Goal: Task Accomplishment & Management: Use online tool/utility

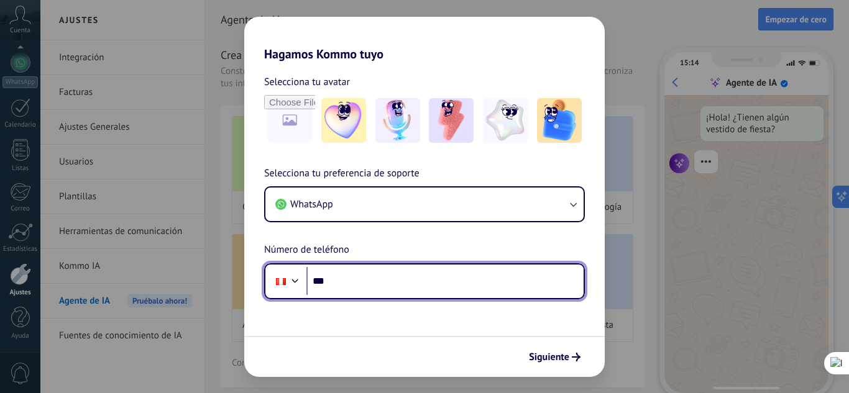
click at [374, 282] on input "***" at bounding box center [444, 281] width 277 height 29
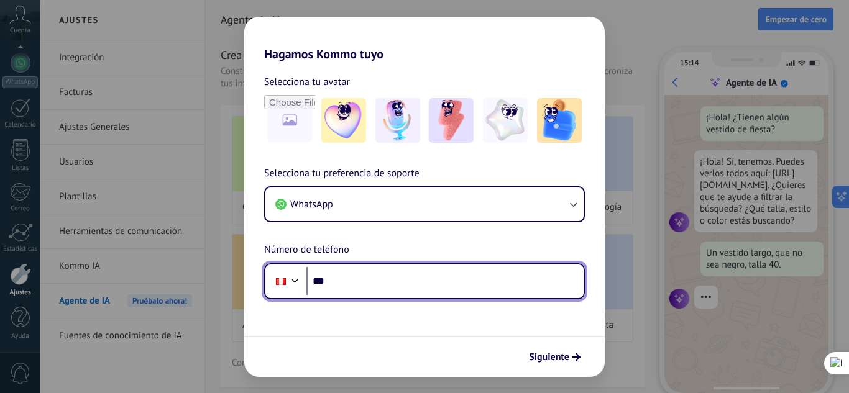
click at [392, 272] on input "***" at bounding box center [444, 281] width 277 height 29
click at [378, 278] on input "***" at bounding box center [444, 281] width 277 height 29
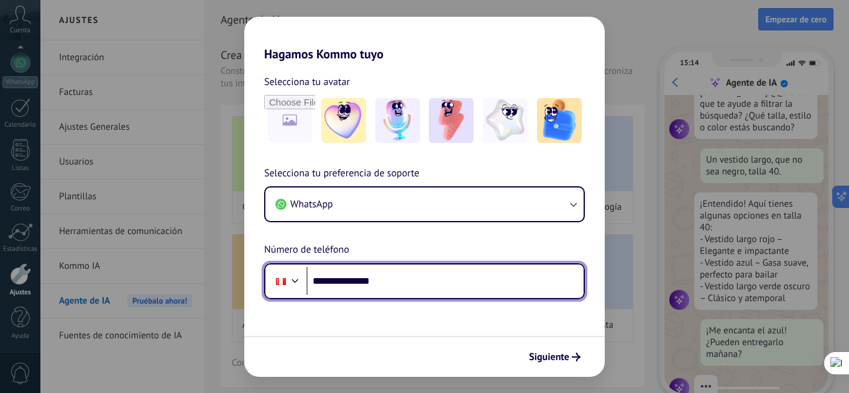
scroll to position [126, 0]
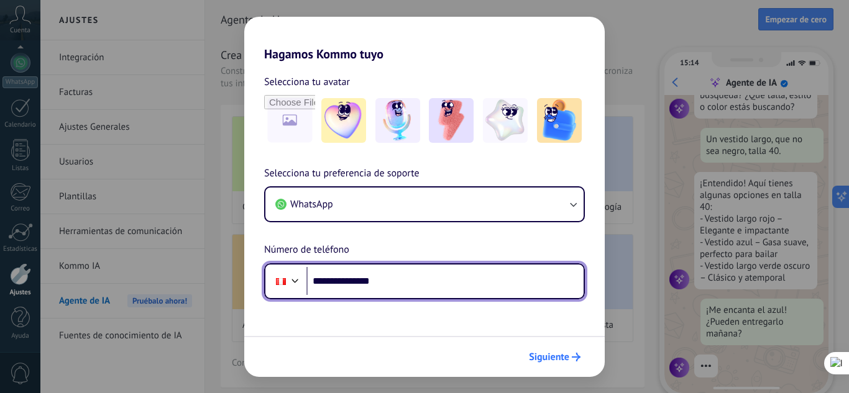
type input "**********"
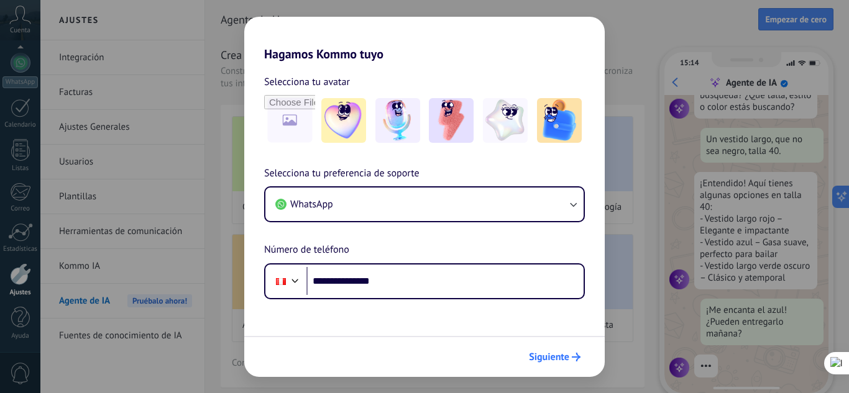
click at [548, 360] on span "Siguiente" at bounding box center [549, 357] width 40 height 9
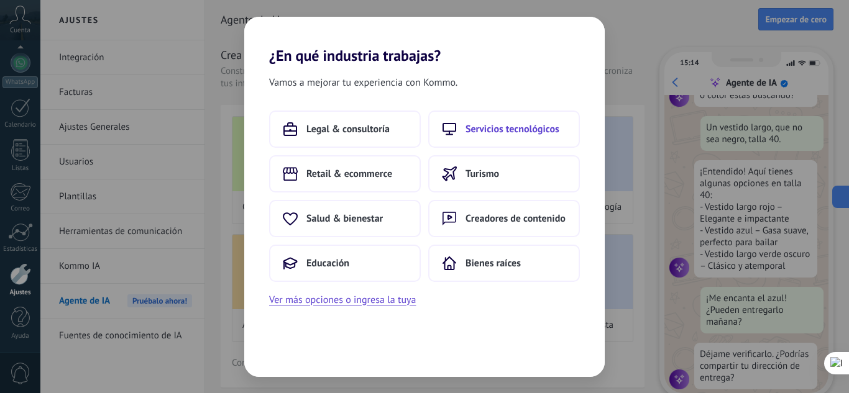
scroll to position [149, 0]
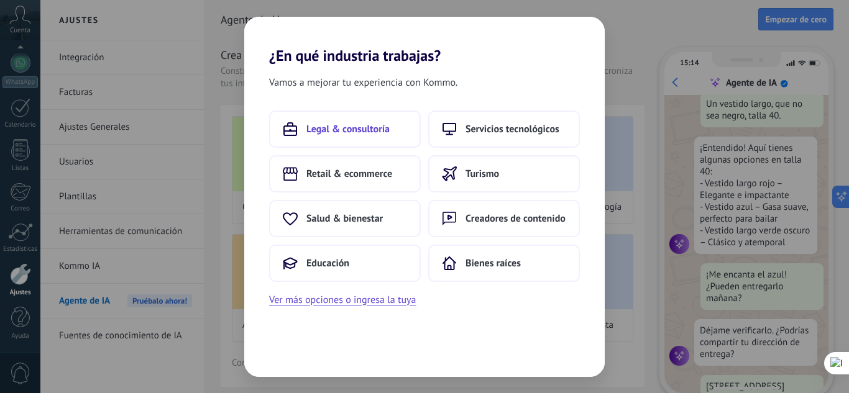
click at [395, 132] on button "Legal & consultoría" at bounding box center [345, 129] width 152 height 37
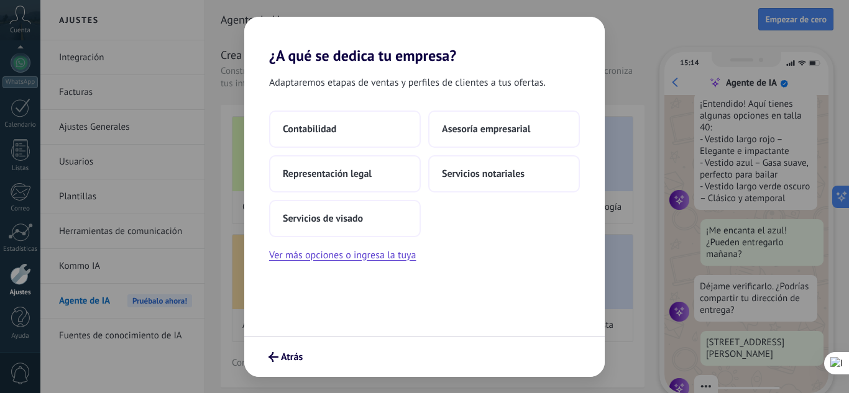
scroll to position [226, 0]
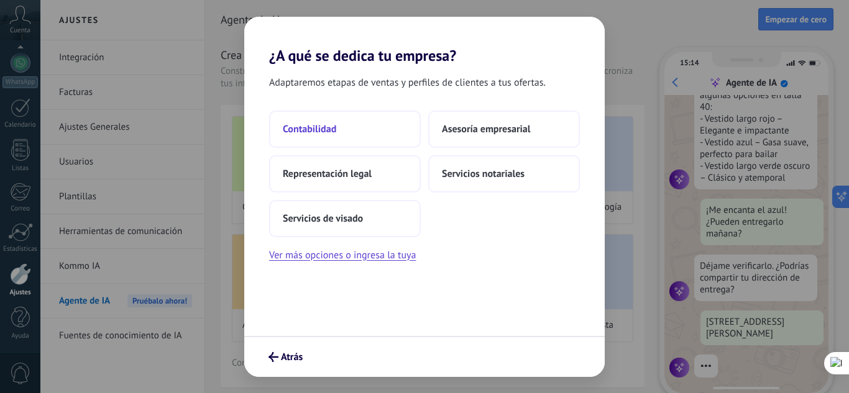
click at [315, 135] on span "Contabilidad" at bounding box center [309, 129] width 53 height 12
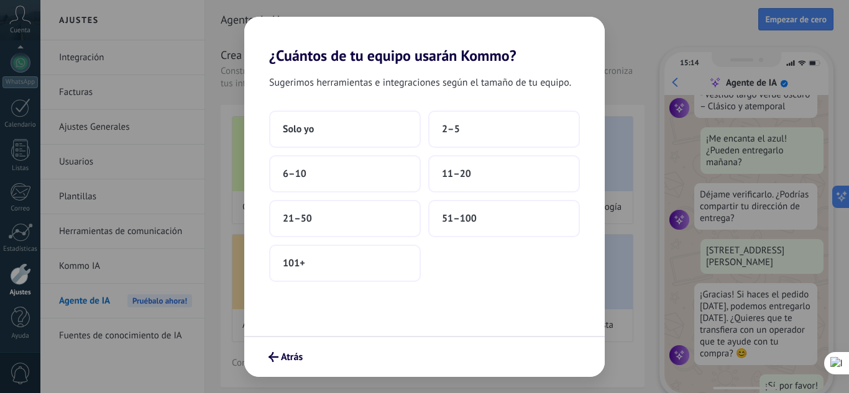
scroll to position [318, 0]
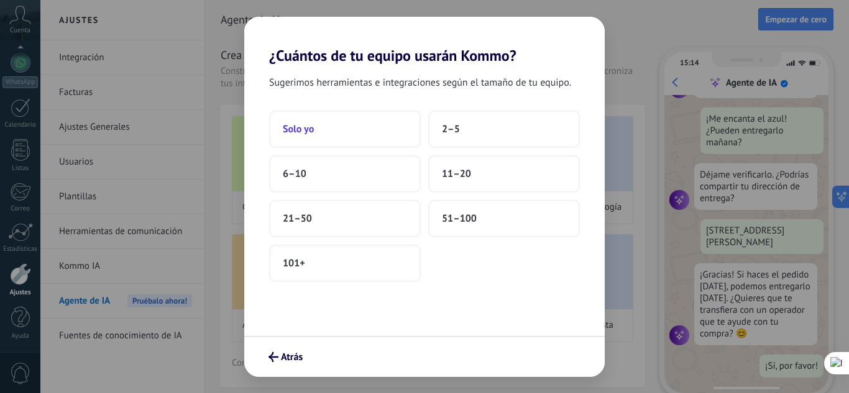
click at [351, 132] on button "Solo yo" at bounding box center [345, 129] width 152 height 37
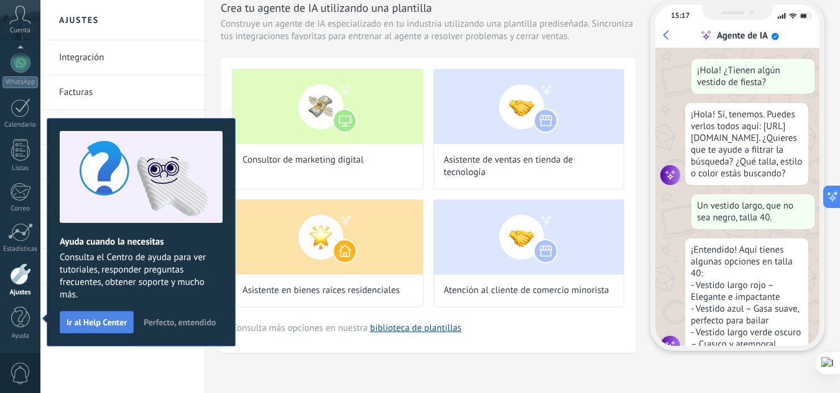
scroll to position [37, 0]
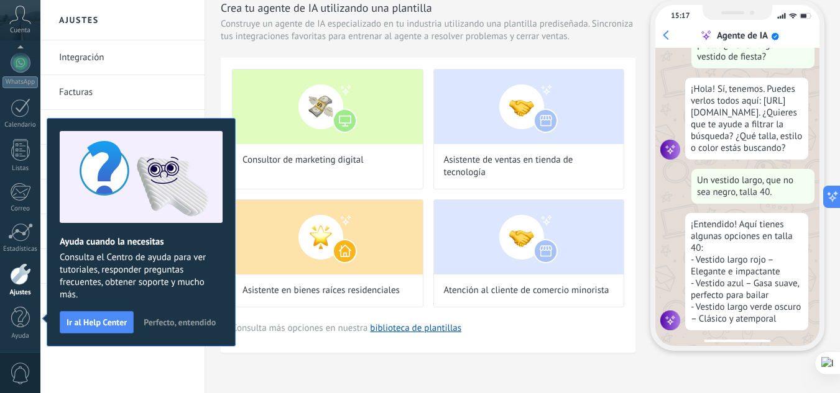
click at [167, 322] on span "Perfecto, entendido" at bounding box center [180, 322] width 72 height 9
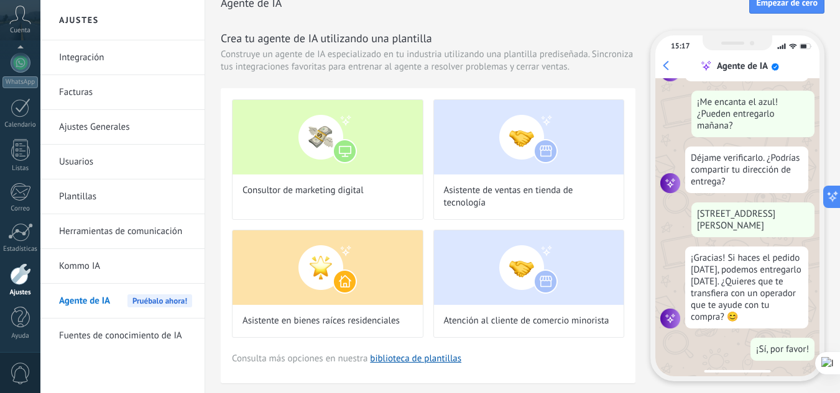
scroll to position [0, 0]
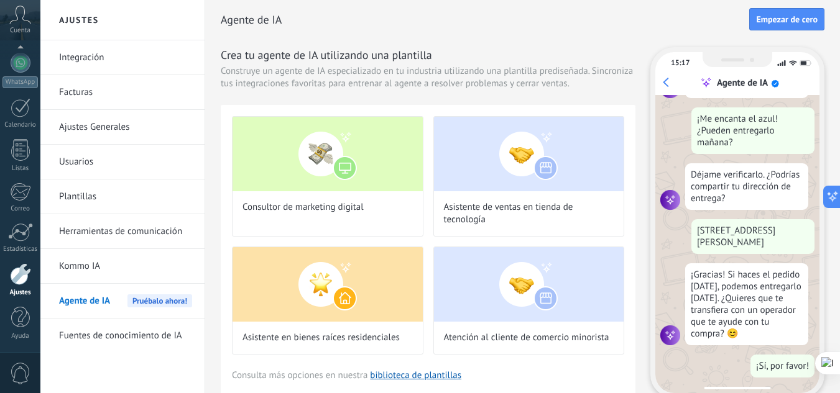
click at [75, 55] on link "Integración" at bounding box center [125, 57] width 133 height 35
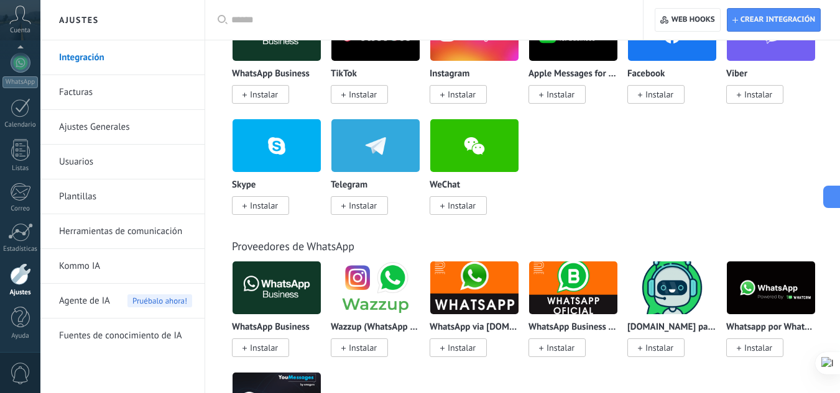
scroll to position [249, 0]
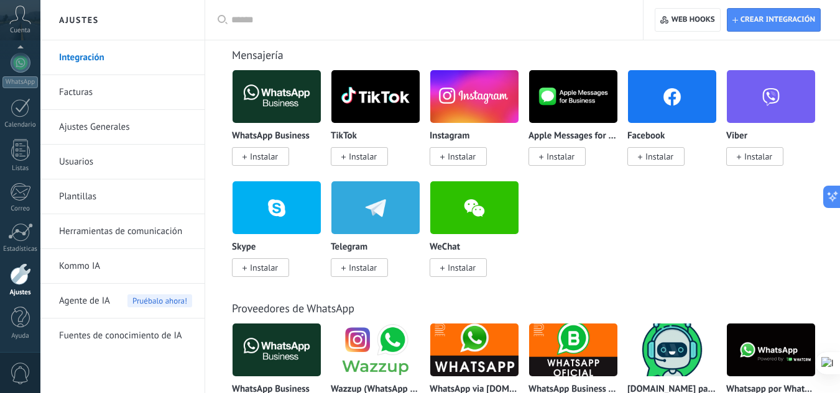
click at [76, 94] on link "Facturas" at bounding box center [125, 92] width 133 height 35
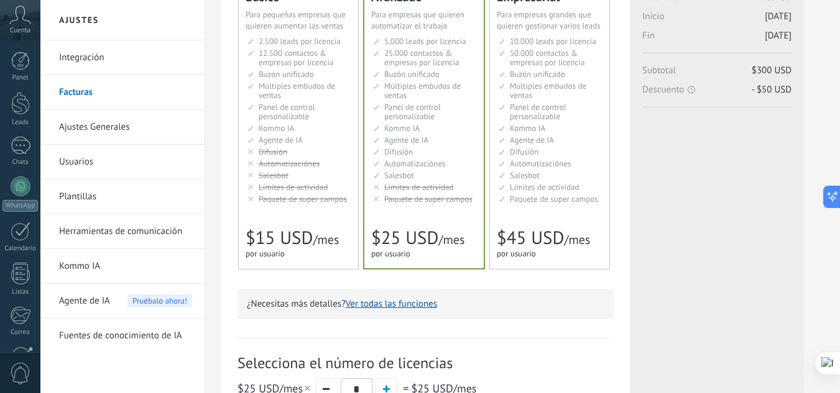
scroll to position [124, 0]
click at [104, 131] on link "Ajustes Generales" at bounding box center [125, 127] width 133 height 35
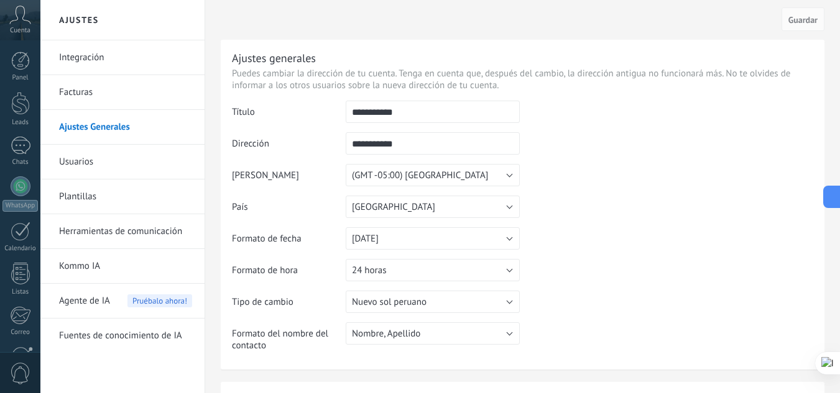
click at [84, 201] on link "Plantillas" at bounding box center [125, 197] width 133 height 35
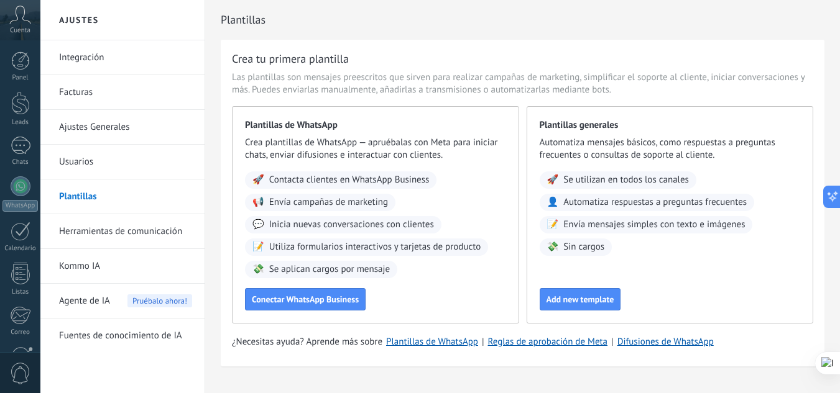
click at [73, 224] on link "Herramientas de comunicación" at bounding box center [125, 231] width 133 height 35
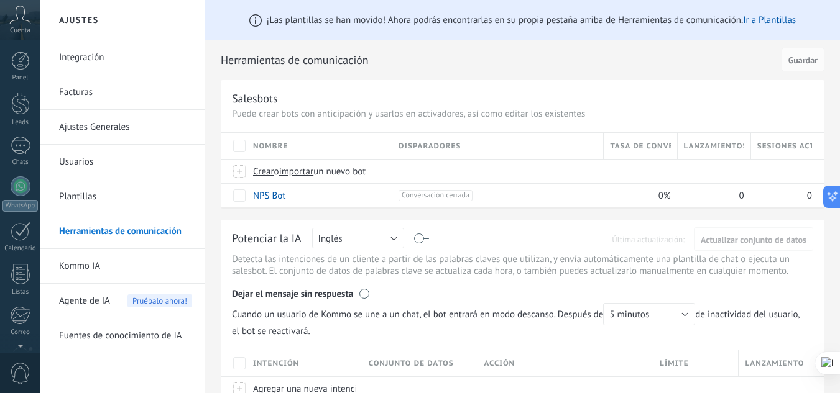
scroll to position [124, 0]
click at [63, 264] on link "Kommo IA" at bounding box center [125, 266] width 133 height 35
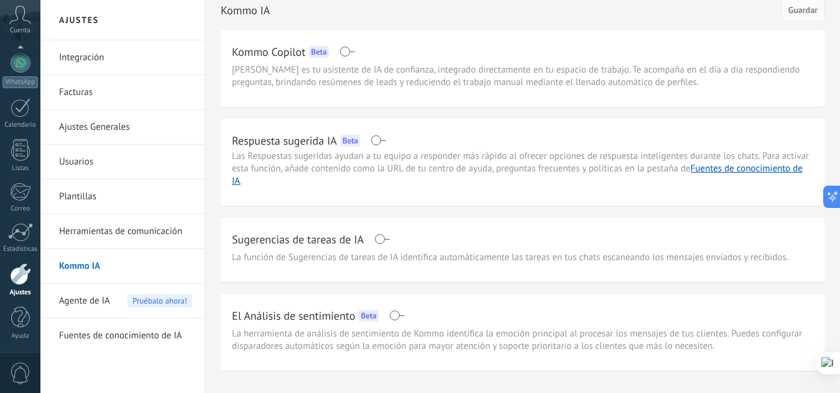
scroll to position [40, 0]
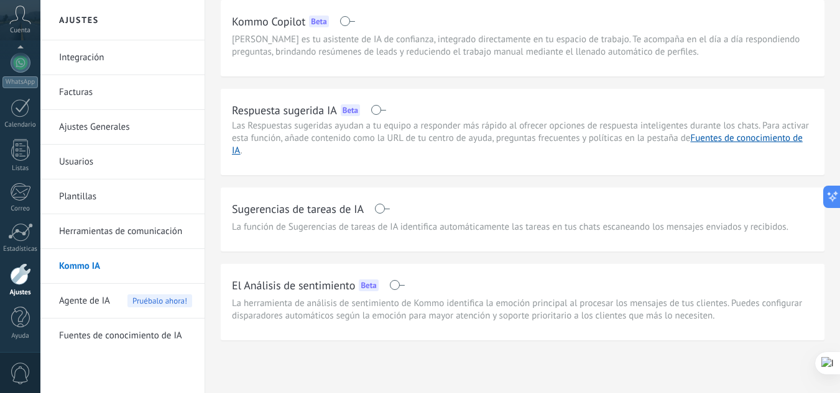
click at [93, 300] on span "Agente de IA" at bounding box center [84, 301] width 51 height 35
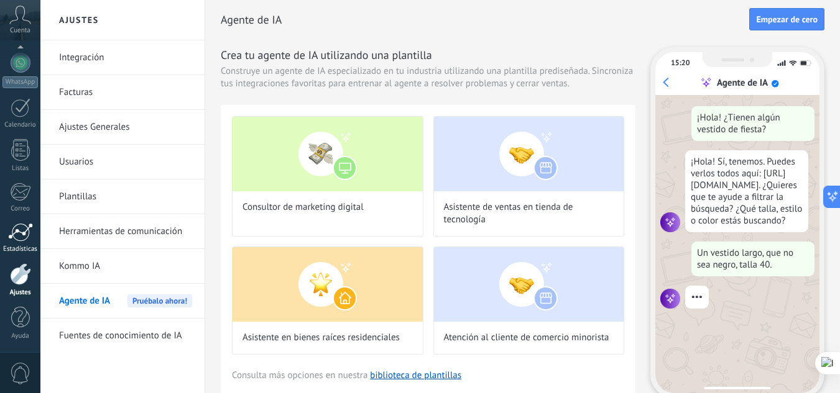
click at [17, 236] on div at bounding box center [20, 232] width 25 height 19
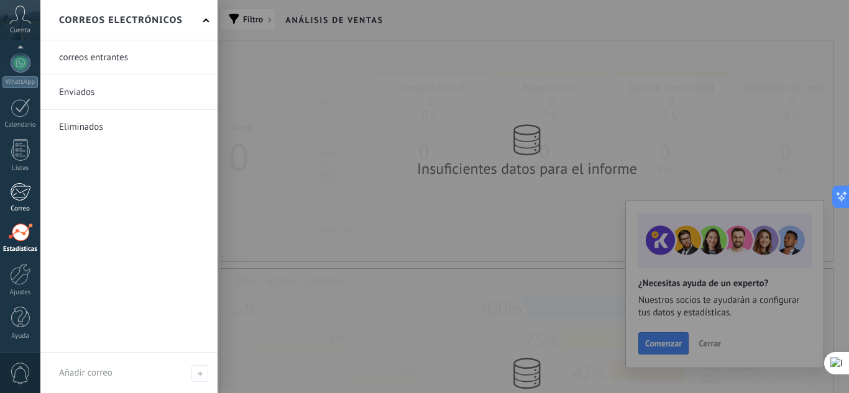
click at [27, 190] on div at bounding box center [20, 192] width 21 height 19
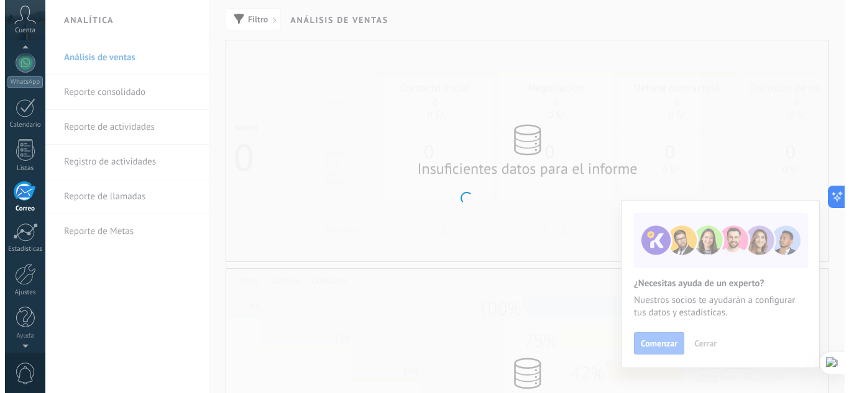
scroll to position [121, 0]
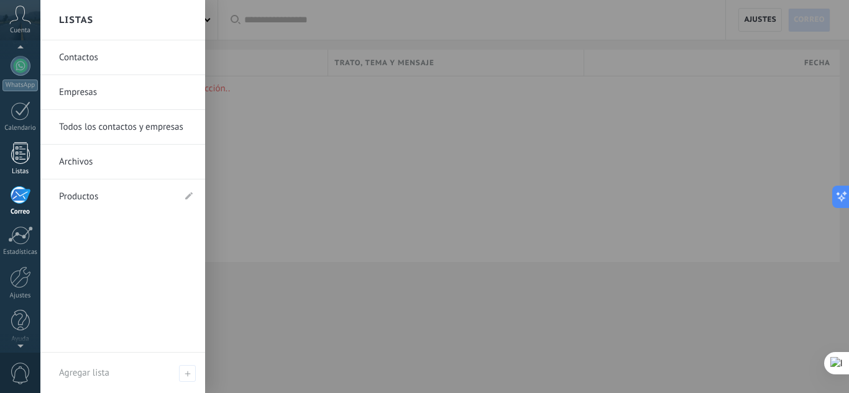
click at [22, 157] on div at bounding box center [20, 153] width 19 height 22
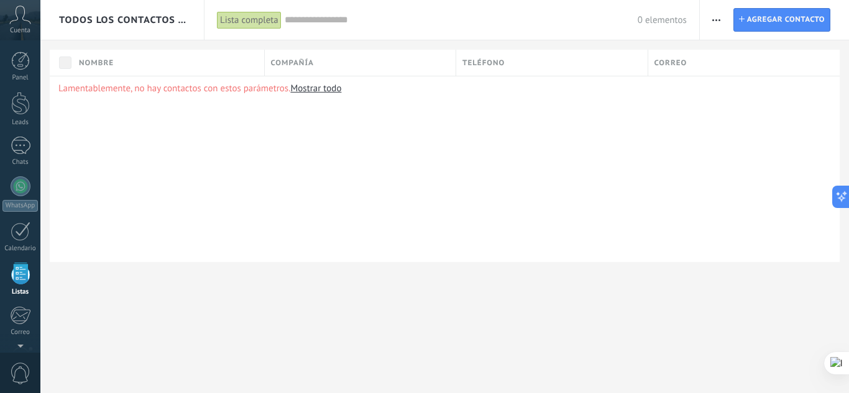
click at [25, 19] on icon at bounding box center [20, 15] width 22 height 19
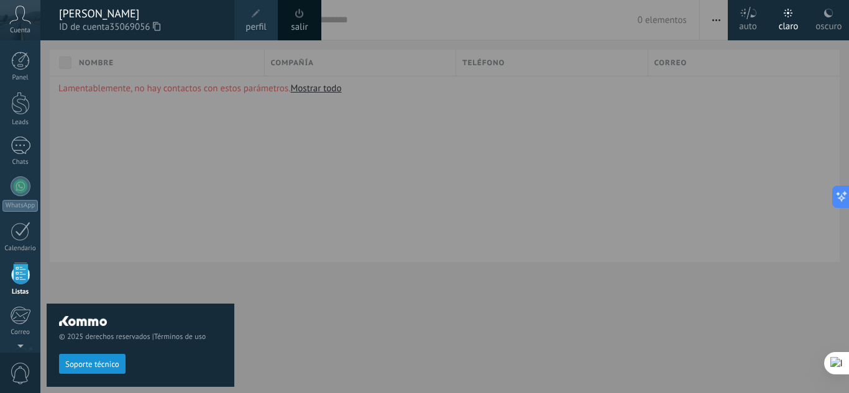
click at [22, 24] on icon at bounding box center [20, 15] width 22 height 19
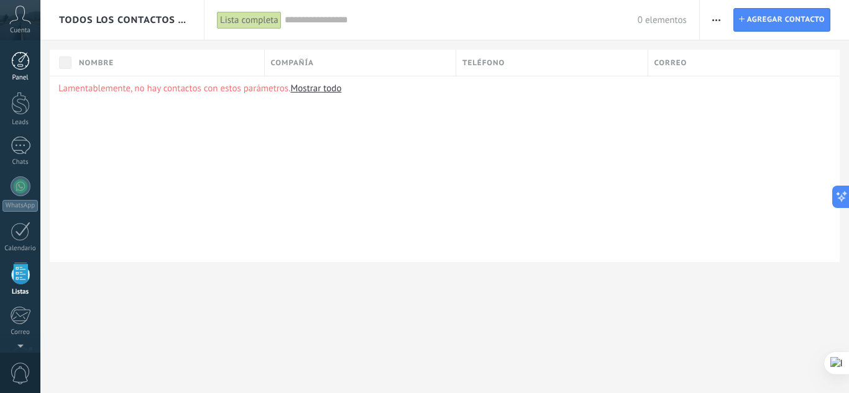
click at [24, 58] on div at bounding box center [20, 61] width 19 height 19
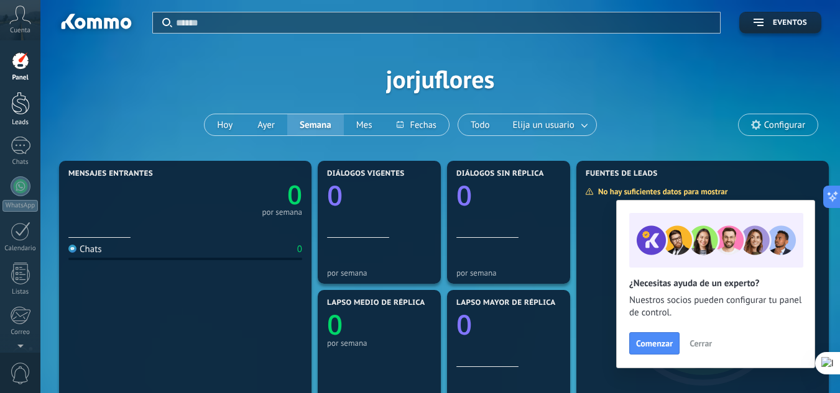
click at [25, 101] on div at bounding box center [20, 103] width 19 height 23
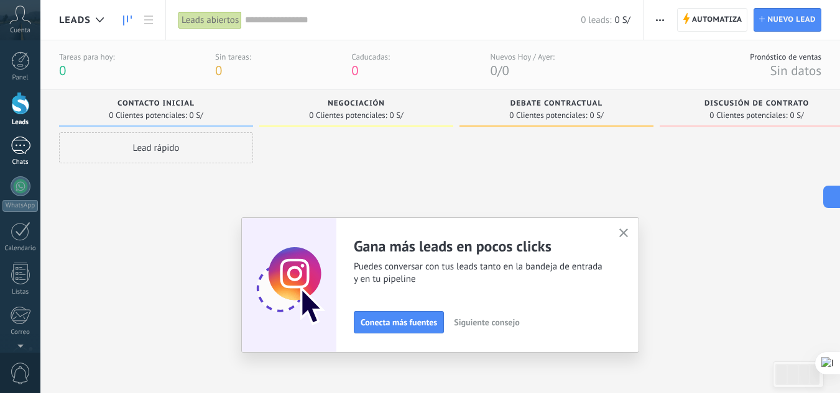
click at [21, 154] on div at bounding box center [21, 146] width 20 height 18
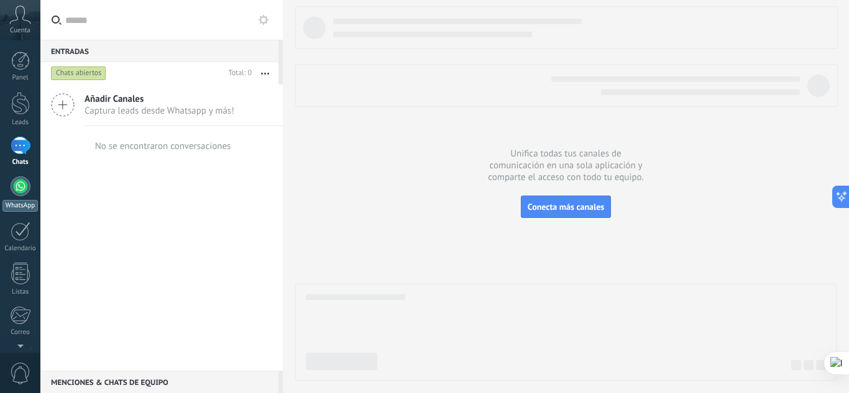
click at [31, 183] on link "WhatsApp" at bounding box center [20, 194] width 40 height 35
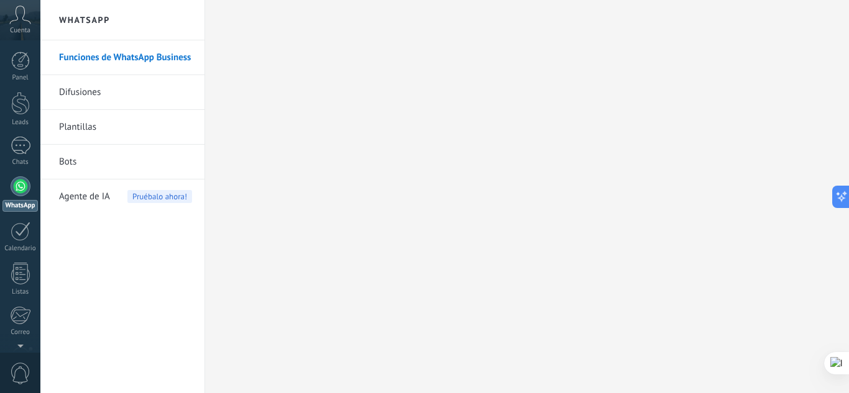
scroll to position [11, 0]
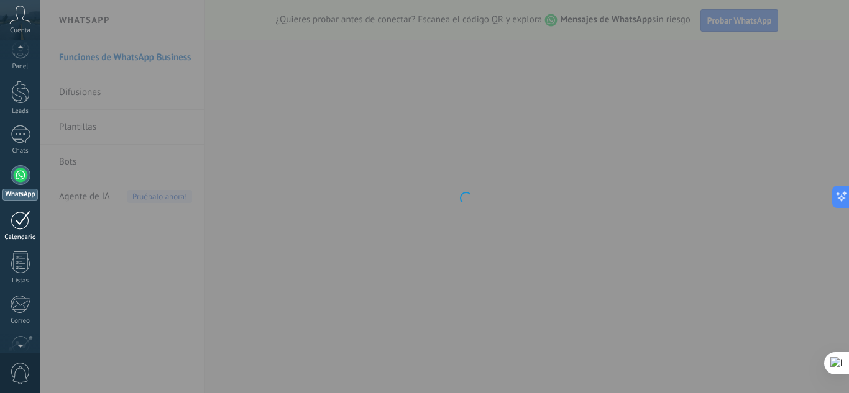
click at [21, 226] on div at bounding box center [21, 220] width 20 height 19
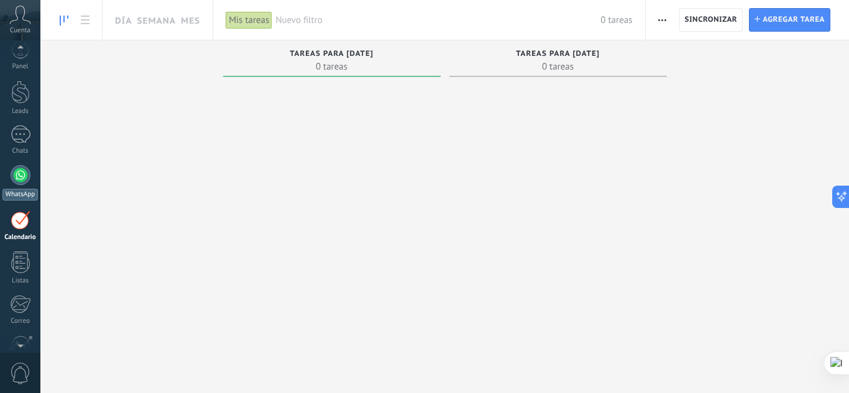
click at [19, 176] on div at bounding box center [21, 175] width 20 height 20
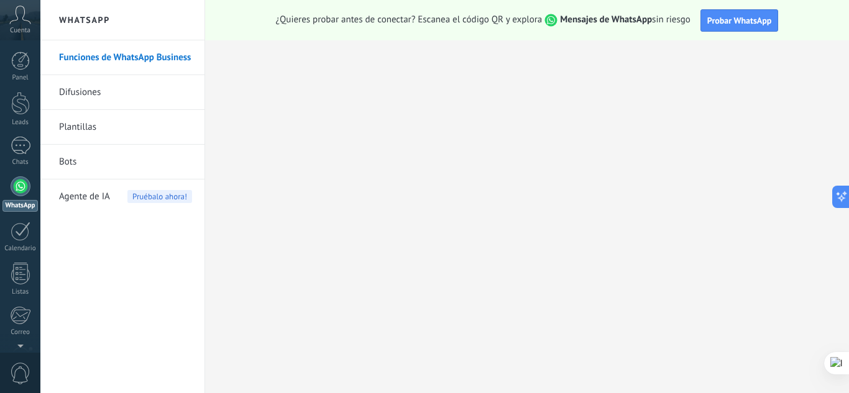
click at [69, 158] on link "Bots" at bounding box center [125, 162] width 133 height 35
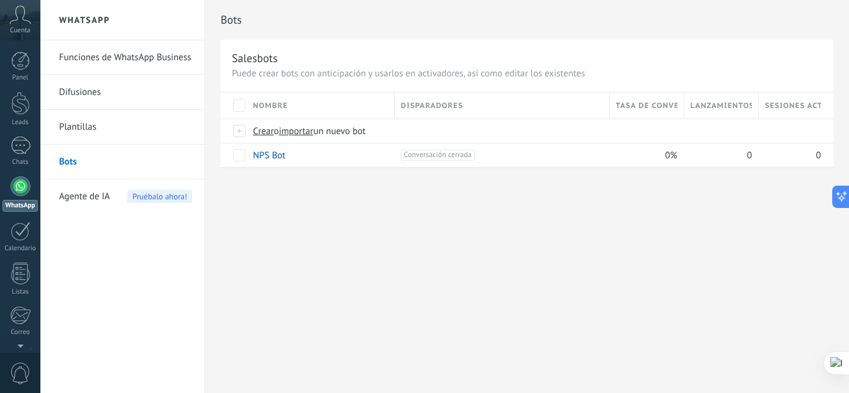
click at [155, 198] on span "Pruébalo ahora!" at bounding box center [159, 196] width 65 height 13
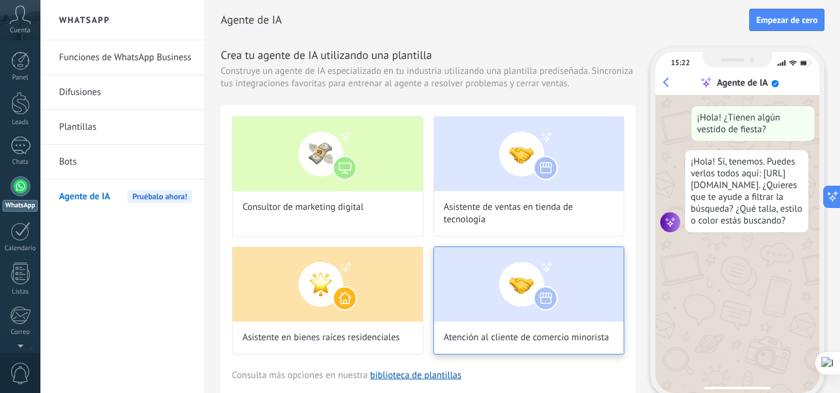
click at [575, 282] on img at bounding box center [529, 284] width 190 height 75
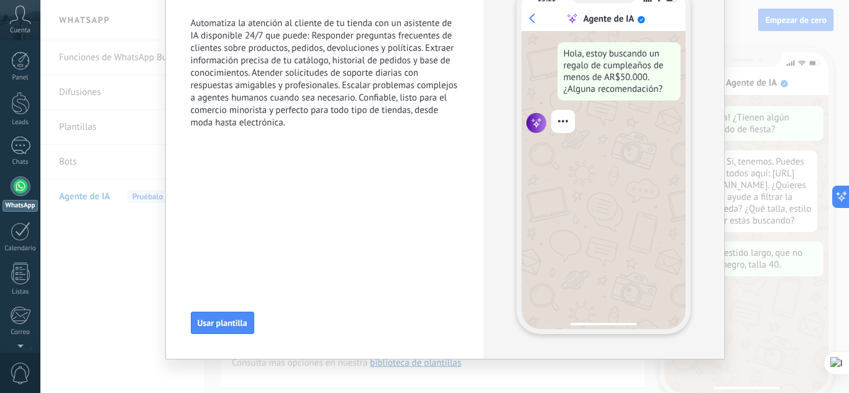
scroll to position [89, 0]
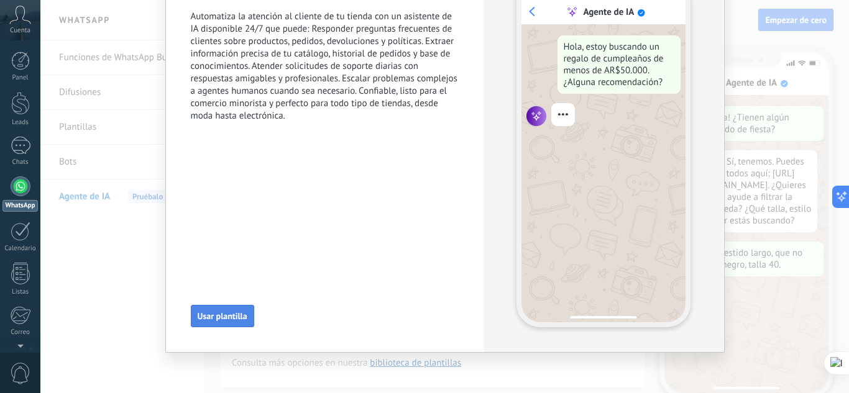
click at [222, 321] on span "Usar plantilla" at bounding box center [223, 316] width 50 height 9
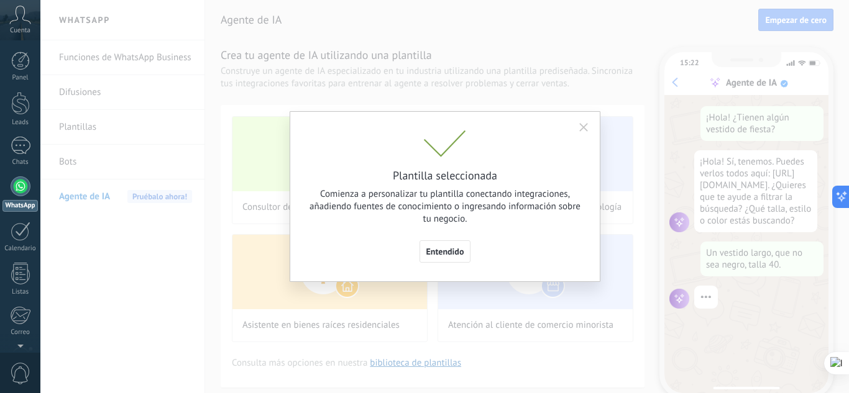
scroll to position [37, 0]
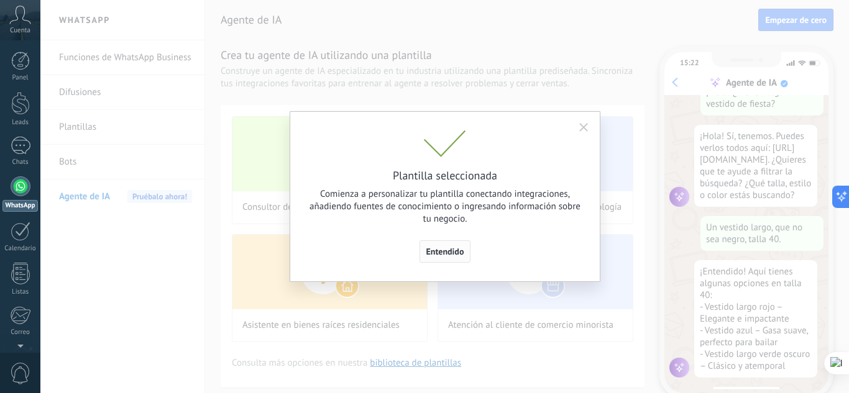
click at [442, 258] on button "Entendido" at bounding box center [446, 252] width 52 height 22
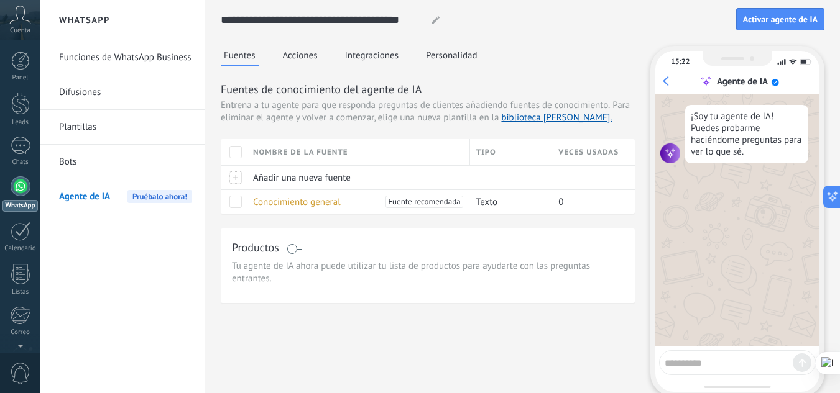
click at [17, 22] on icon at bounding box center [20, 15] width 22 height 19
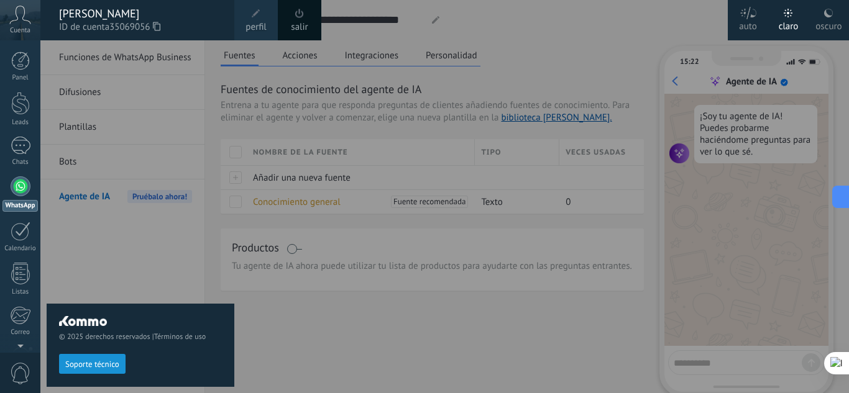
click at [564, 65] on div at bounding box center [464, 196] width 849 height 393
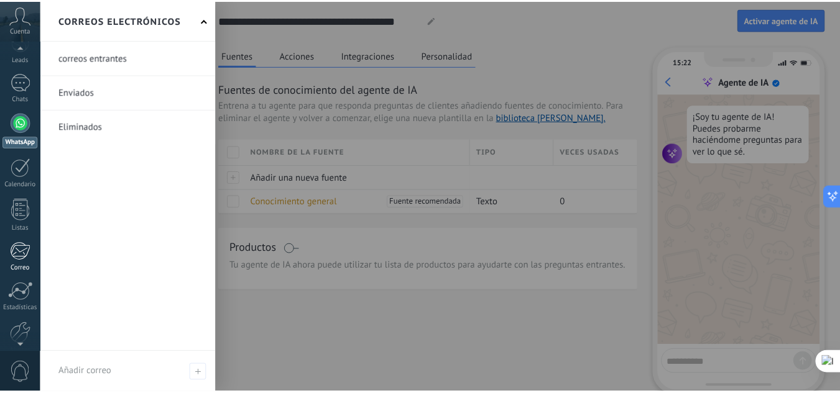
scroll to position [124, 0]
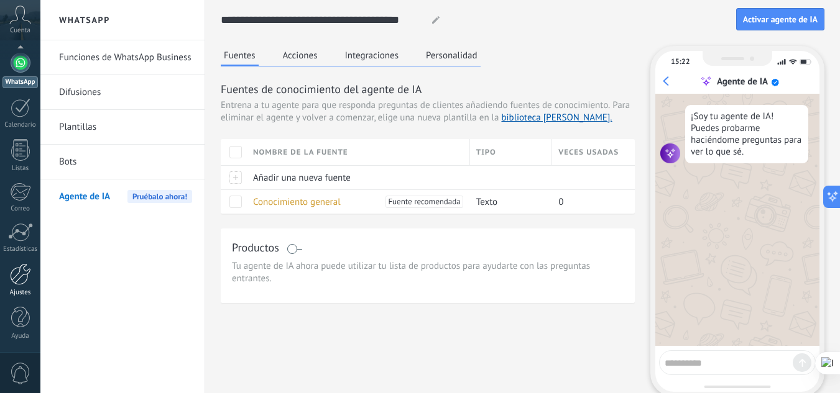
click at [14, 276] on div at bounding box center [20, 275] width 21 height 22
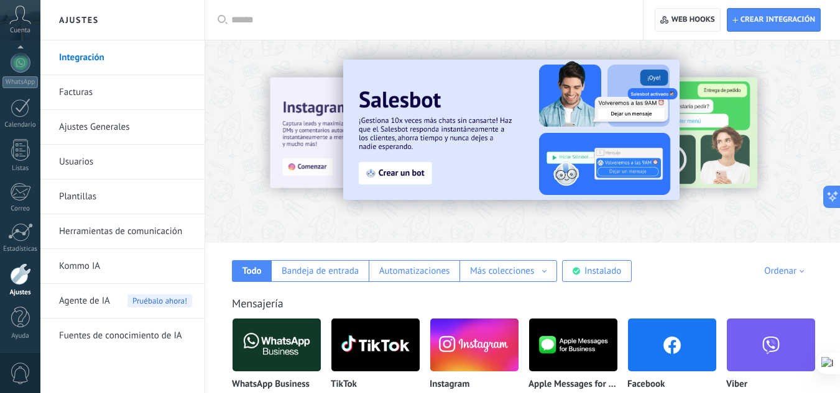
click at [681, 22] on span "Web hooks 0" at bounding box center [693, 20] width 44 height 10
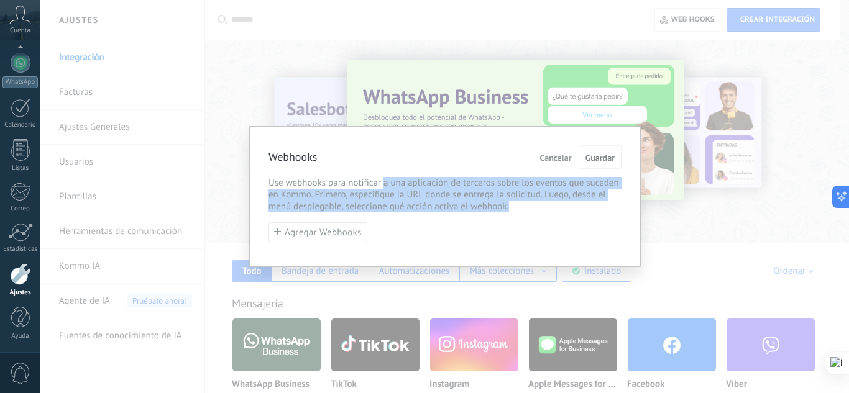
drag, startPoint x: 382, startPoint y: 185, endPoint x: 575, endPoint y: 191, distance: 192.8
click at [547, 202] on span "Use webhooks para notificar a una aplicación de terceros sobre los eventos que …" at bounding box center [444, 194] width 353 height 35
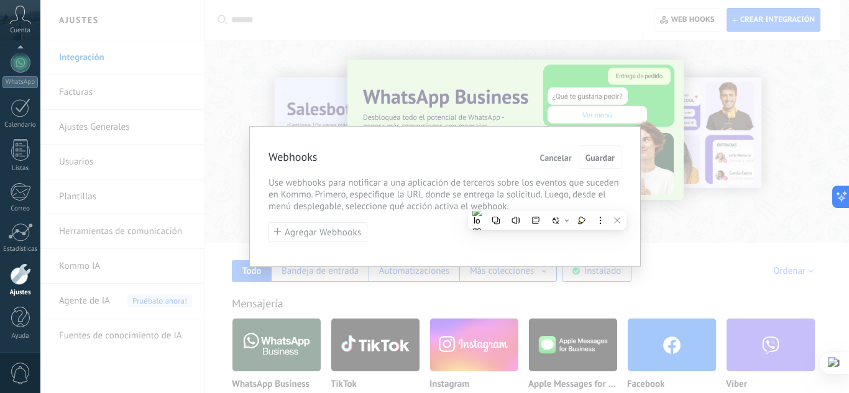
click at [818, 95] on div "Webhooks Cancelar Guardar Use webhooks para notificar a una aplicación de terce…" at bounding box center [444, 196] width 809 height 393
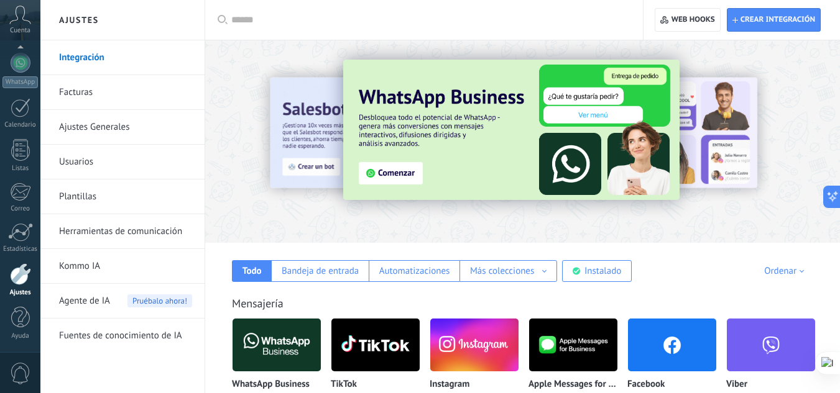
click at [20, 20] on icon at bounding box center [20, 15] width 22 height 19
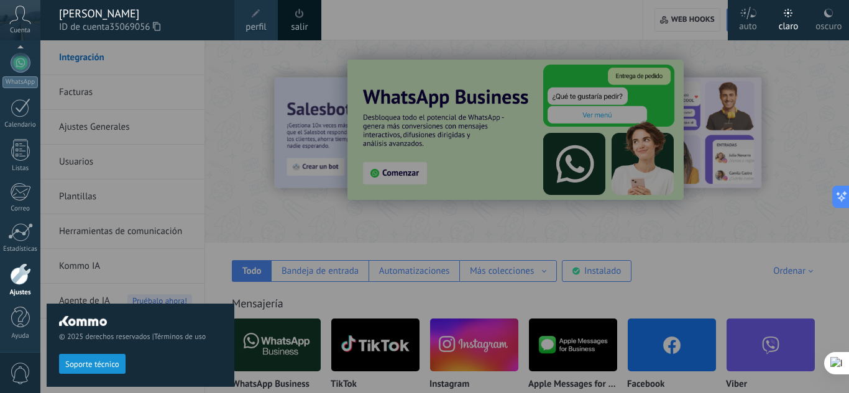
click at [429, 11] on div at bounding box center [464, 196] width 849 height 393
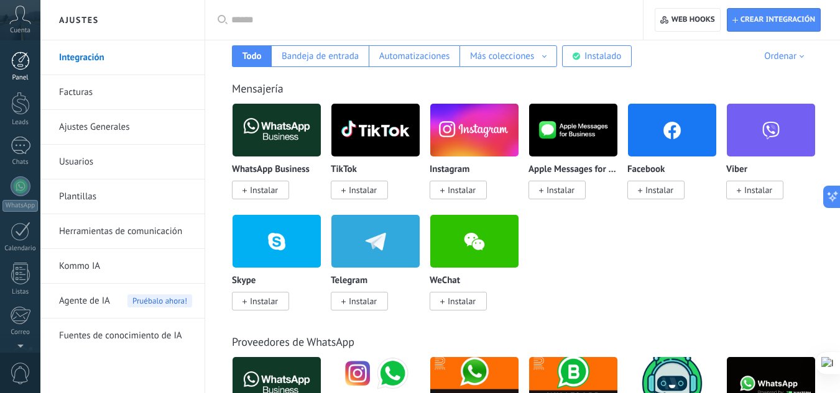
scroll to position [124, 0]
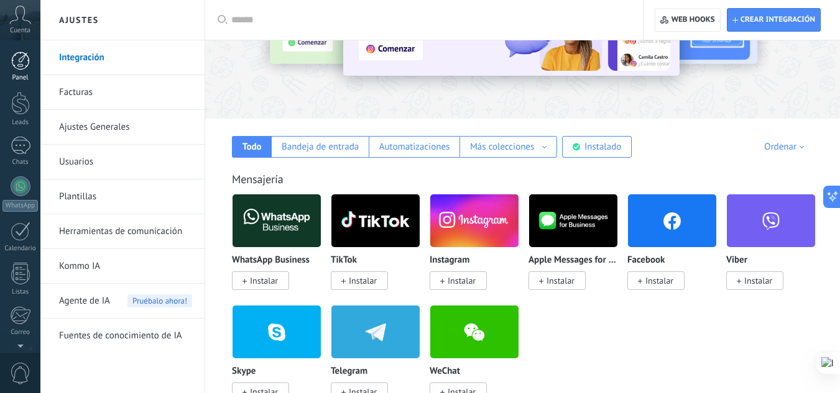
click at [16, 63] on div at bounding box center [20, 61] width 19 height 19
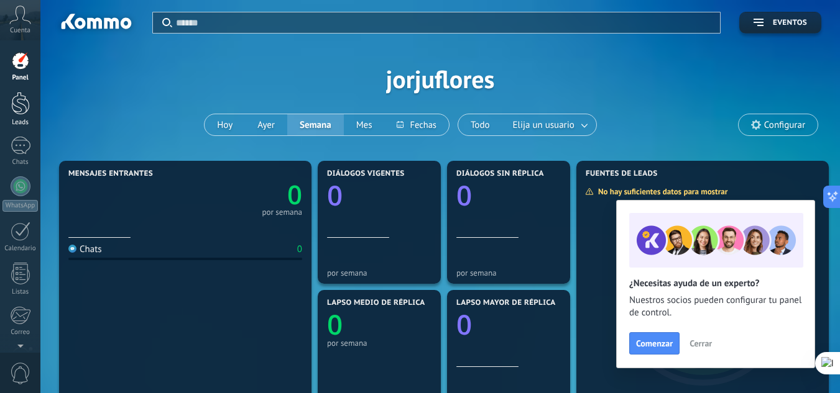
click at [24, 111] on div at bounding box center [20, 103] width 19 height 23
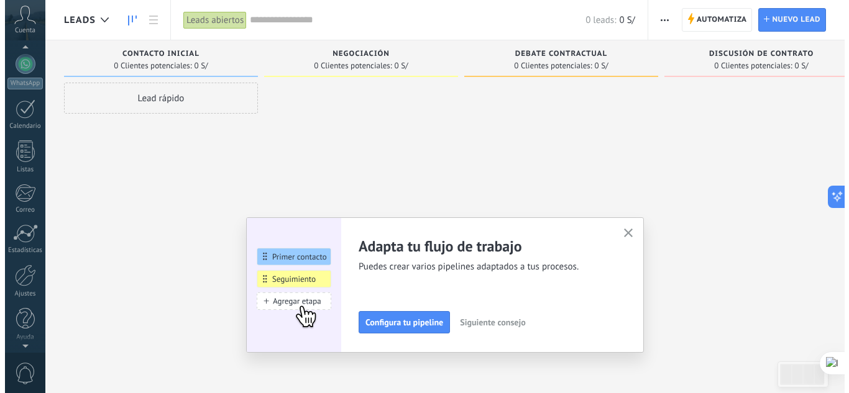
scroll to position [124, 0]
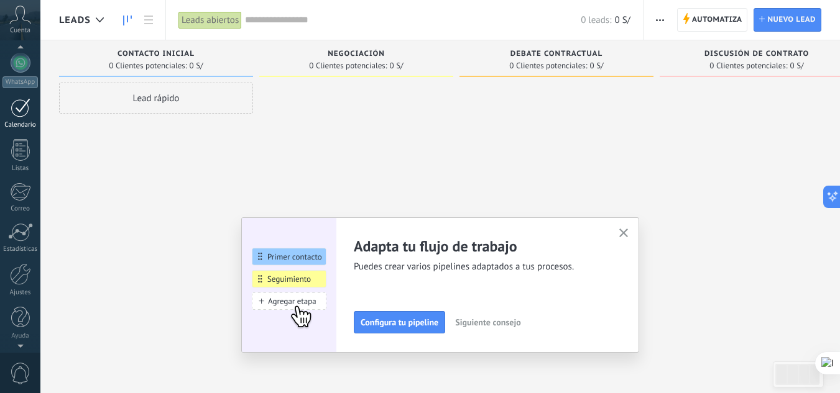
click at [25, 108] on div at bounding box center [21, 107] width 20 height 19
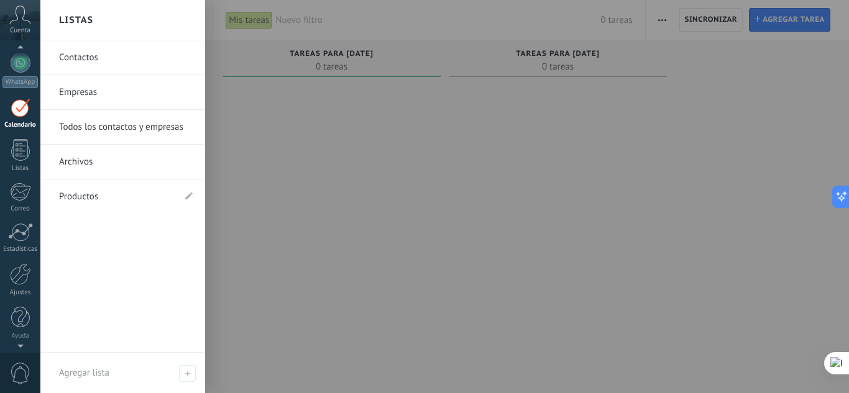
click at [113, 60] on link "Contactos" at bounding box center [126, 57] width 134 height 35
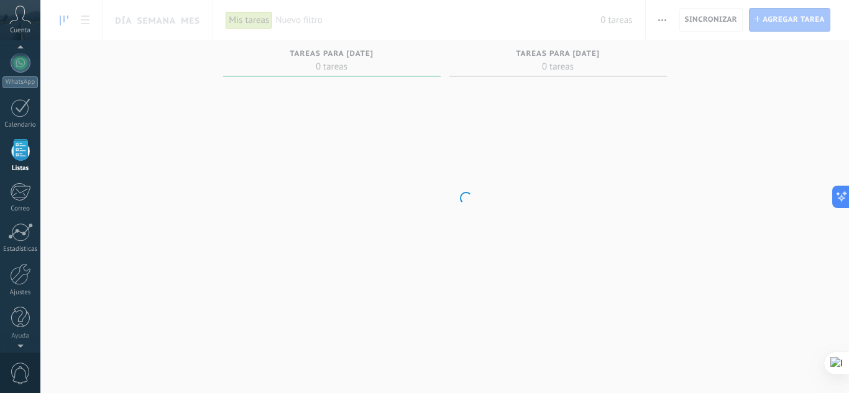
scroll to position [77, 0]
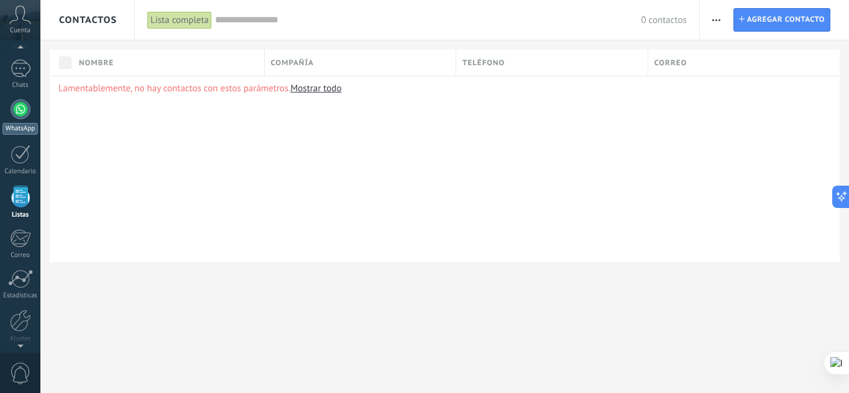
click at [21, 116] on div at bounding box center [21, 109] width 20 height 20
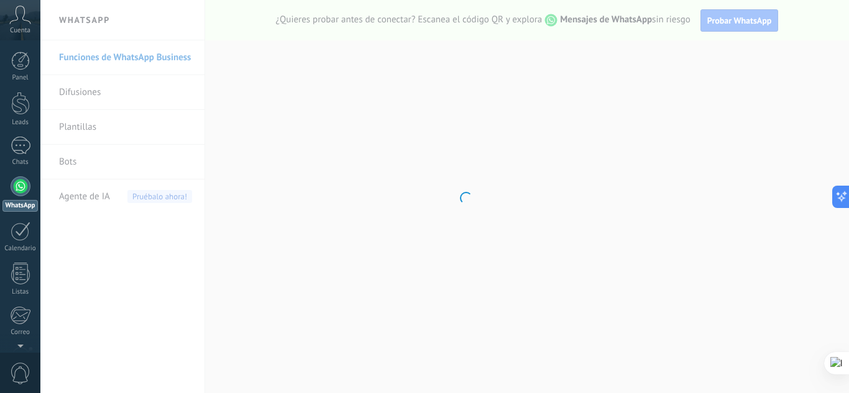
click at [94, 96] on body ".abccls-1,.abccls-2{fill-rule:evenodd}.abccls-2{fill:#fff} .abfcls-1{fill:none}…" at bounding box center [424, 196] width 849 height 393
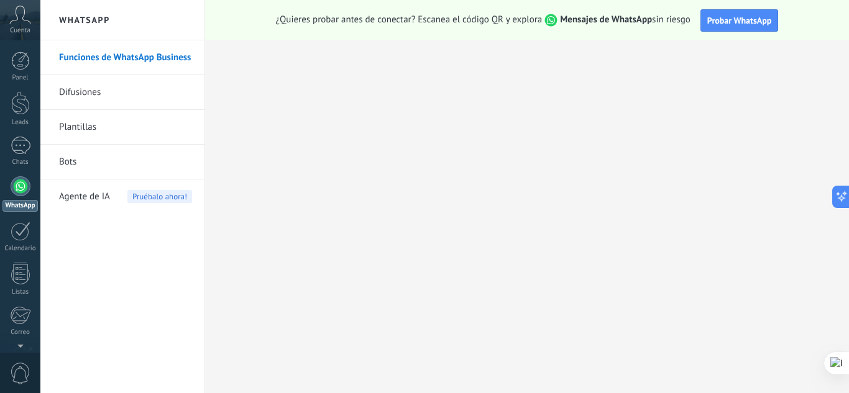
click at [20, 16] on icon at bounding box center [20, 15] width 22 height 19
